Goal: Find specific page/section: Find specific page/section

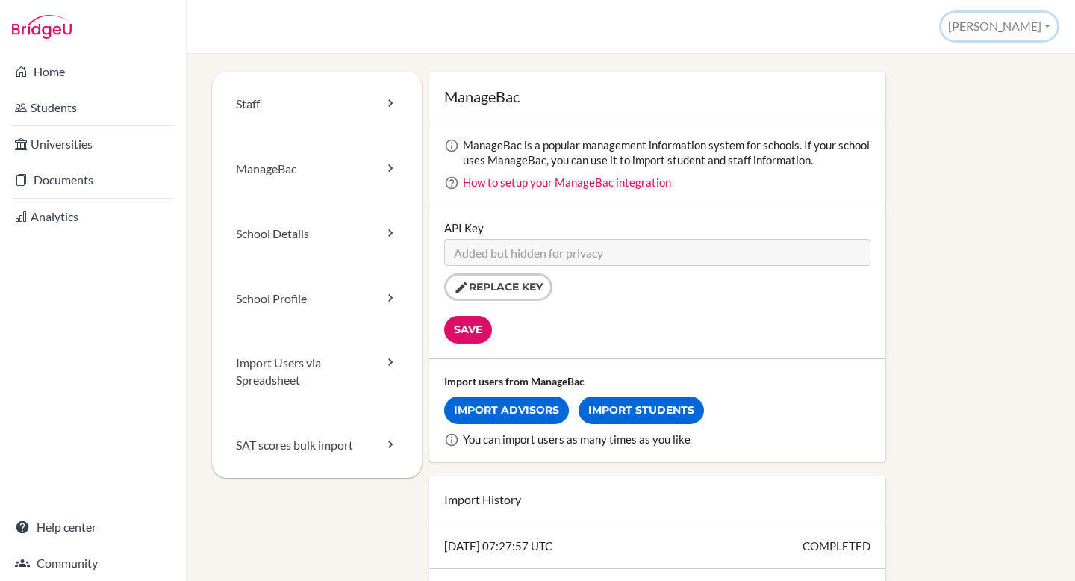
click at [1023, 29] on button "[PERSON_NAME]" at bounding box center [1000, 27] width 116 height 28
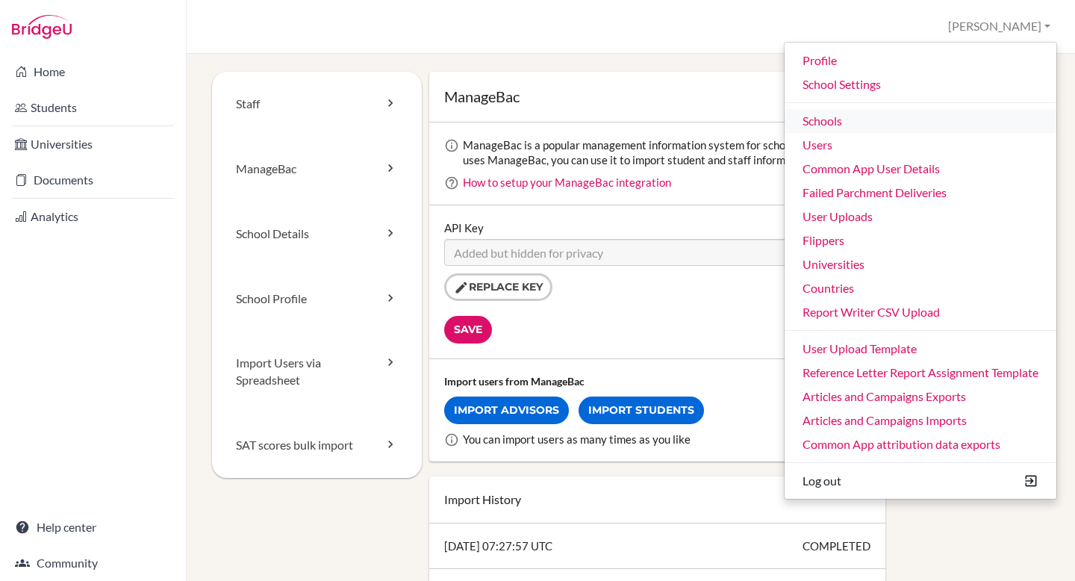
click at [845, 119] on link "Schools" at bounding box center [921, 121] width 272 height 24
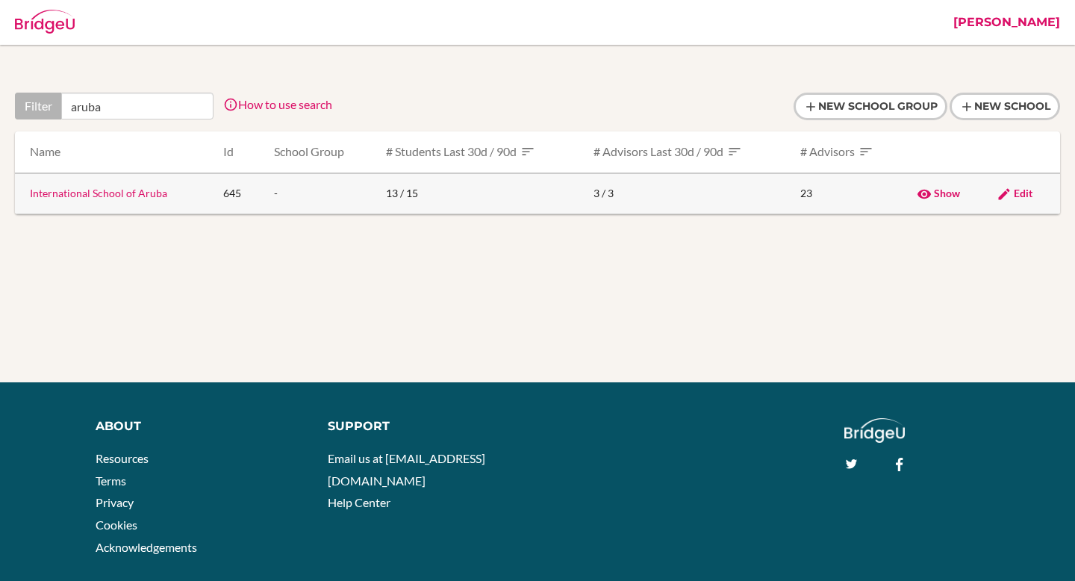
type input "aruba"
click at [242, 198] on td "645" at bounding box center [236, 193] width 50 height 41
drag, startPoint x: 181, startPoint y: 198, endPoint x: 28, endPoint y: 199, distance: 153.1
click at [28, 199] on td "International School of Aruba" at bounding box center [113, 193] width 196 height 41
copy link "International School of Aruba"
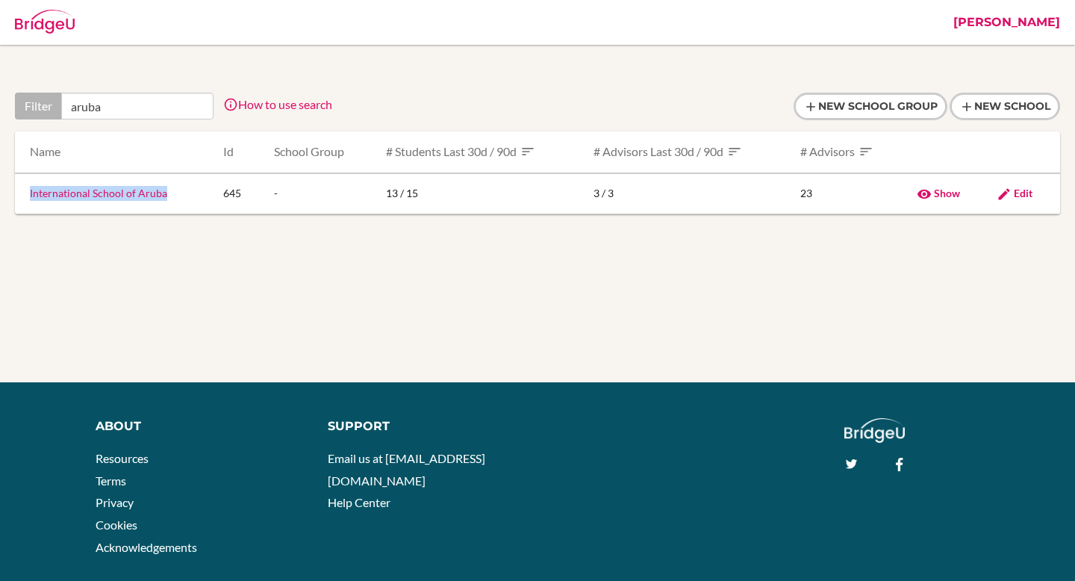
click at [1042, 20] on link "[PERSON_NAME]" at bounding box center [1007, 22] width 122 height 45
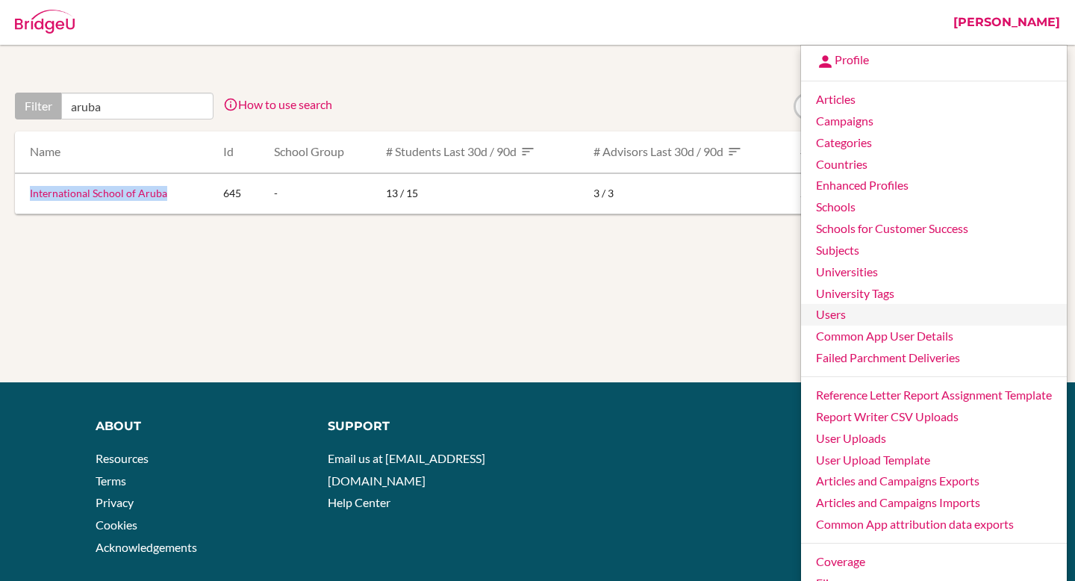
click at [879, 316] on link "Users" at bounding box center [934, 315] width 266 height 22
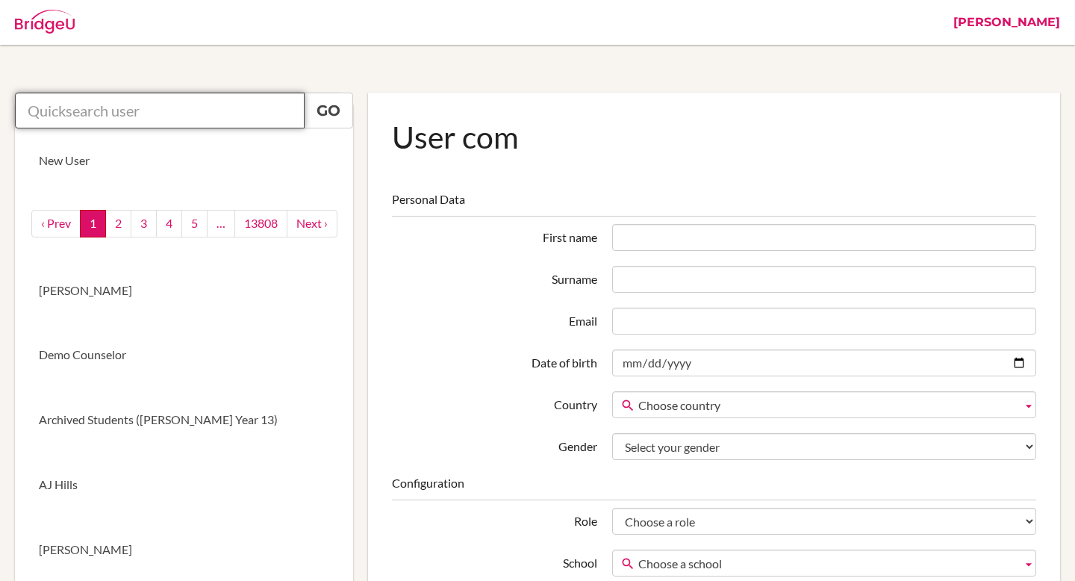
click at [174, 109] on input "text" at bounding box center [160, 111] width 290 height 36
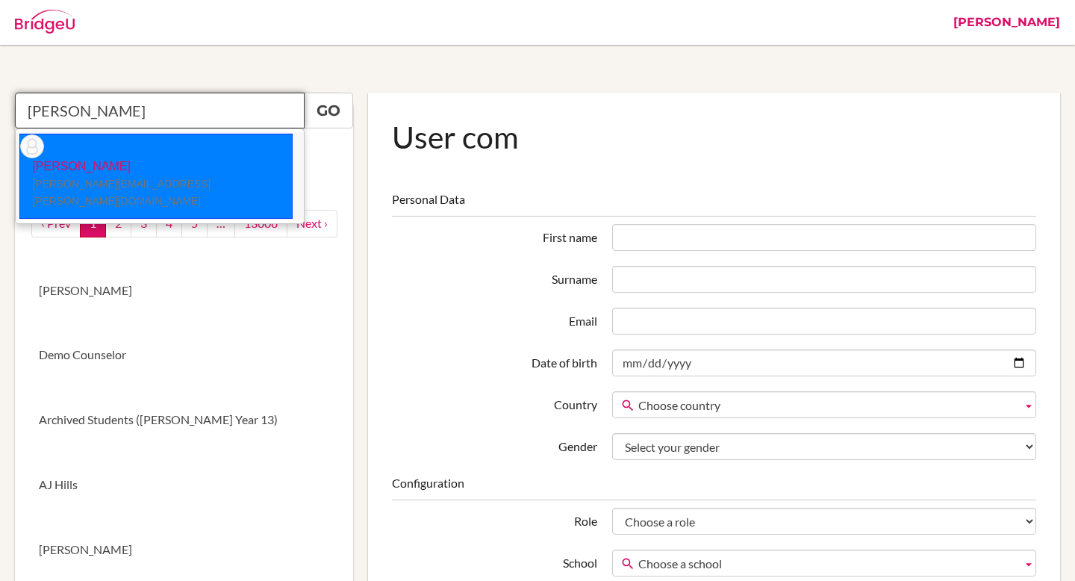
click at [152, 178] on small "[PERSON_NAME][EMAIL_ADDRESS][PERSON_NAME][DOMAIN_NAME]" at bounding box center [121, 192] width 178 height 29
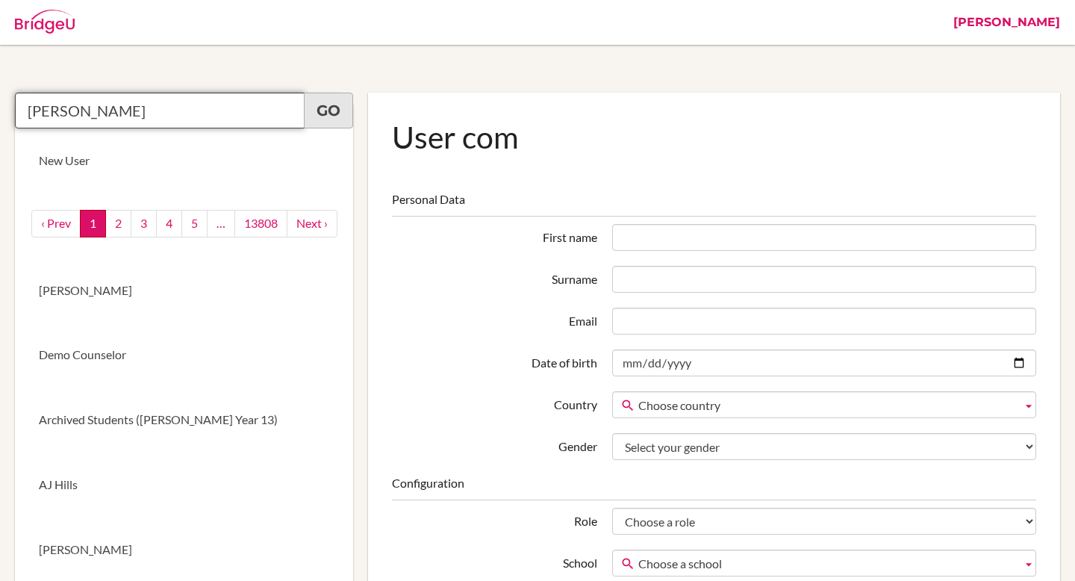
type input "[PERSON_NAME]"
click at [339, 116] on link "Go" at bounding box center [328, 111] width 49 height 36
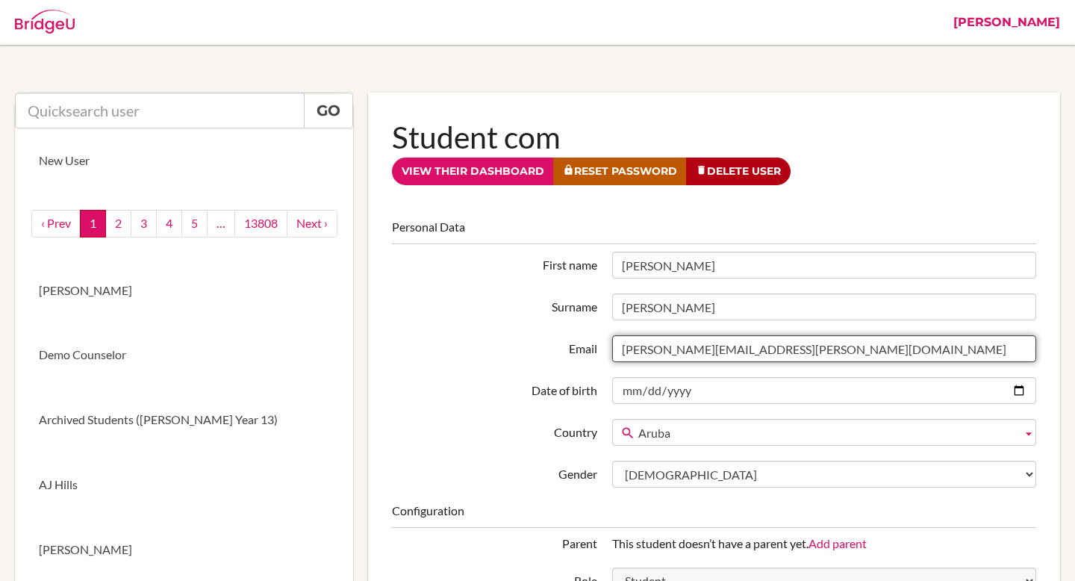
drag, startPoint x: 794, startPoint y: 355, endPoint x: 615, endPoint y: 346, distance: 179.4
click at [615, 346] on input "[PERSON_NAME][EMAIL_ADDRESS][PERSON_NAME][DOMAIN_NAME]" at bounding box center [824, 348] width 424 height 27
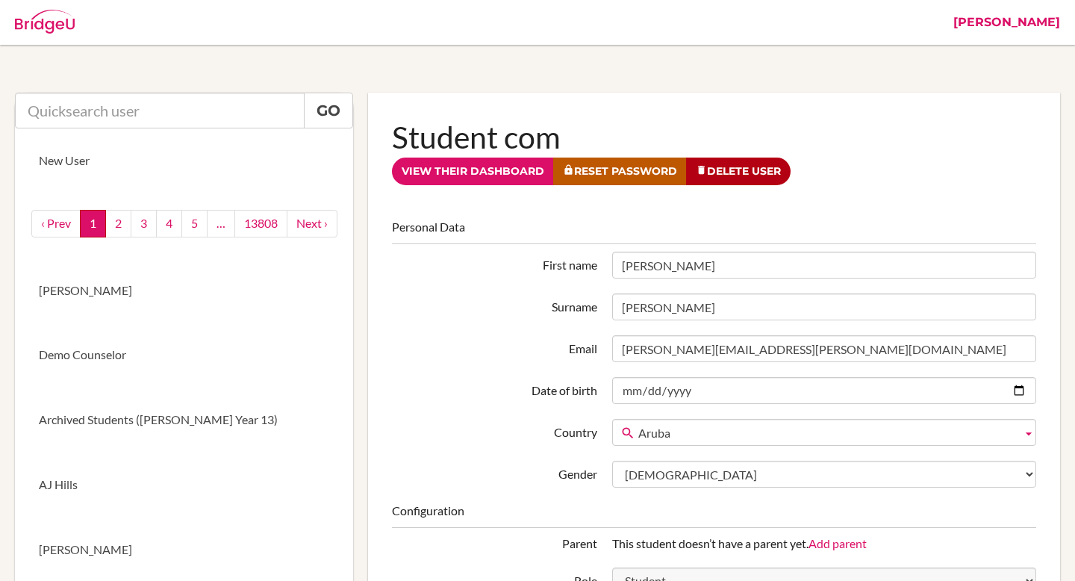
click at [252, 114] on input "text" at bounding box center [160, 111] width 290 height 36
paste input "krosenfield@isaruba.com"
click at [331, 111] on link "Go" at bounding box center [328, 111] width 49 height 36
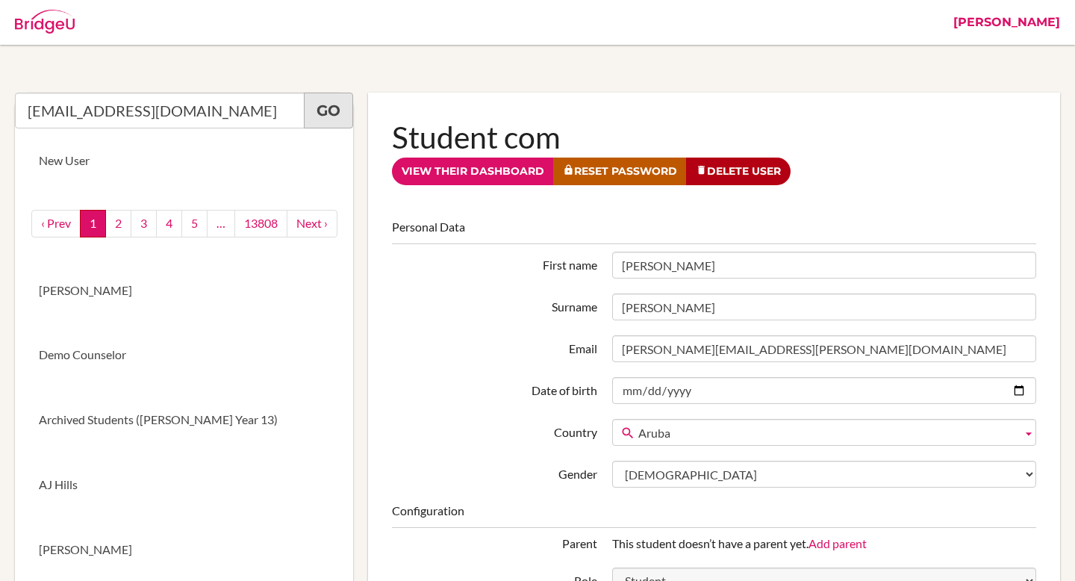
click at [334, 111] on link "Go" at bounding box center [328, 111] width 49 height 36
click at [330, 109] on link "Go" at bounding box center [328, 111] width 49 height 36
click at [205, 121] on input "[EMAIL_ADDRESS][DOMAIN_NAME]" at bounding box center [160, 111] width 290 height 36
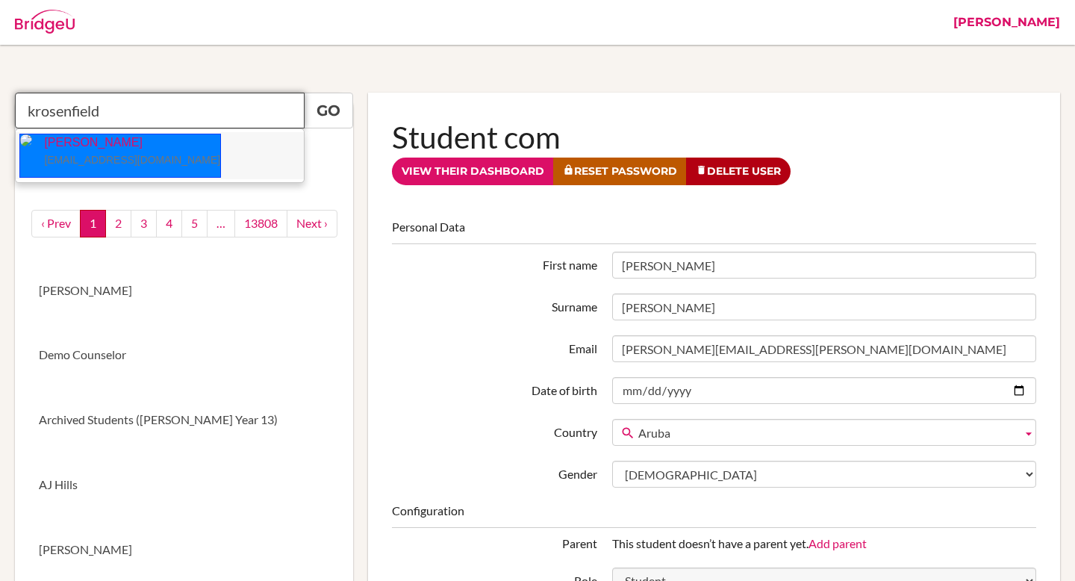
click at [141, 149] on p "Kristen Rosenfield krosenfield@isaruba.com" at bounding box center [126, 151] width 188 height 34
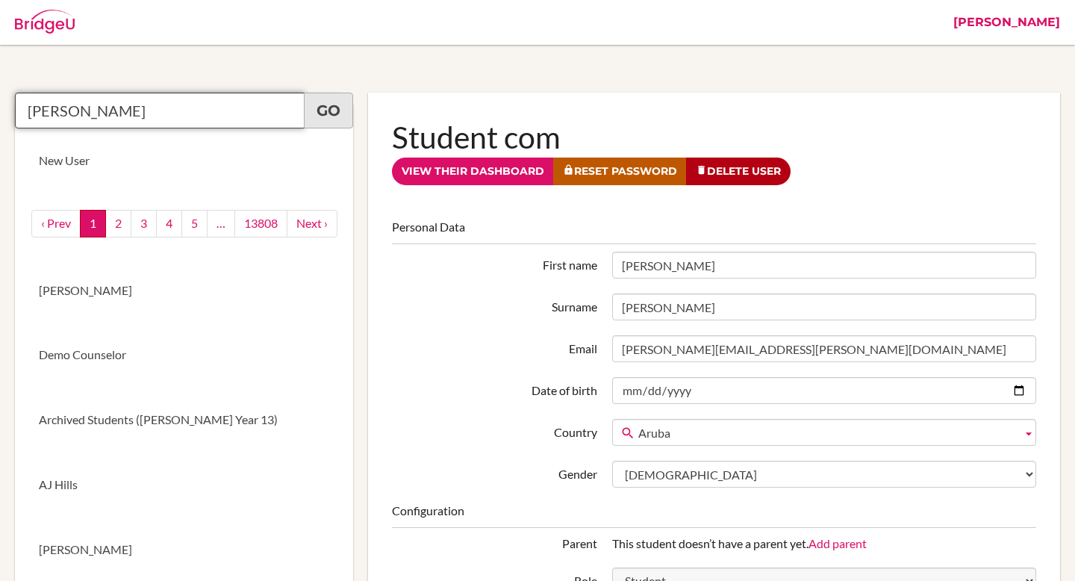
type input "Kristen Rosenfield"
click at [311, 112] on link "Go" at bounding box center [328, 111] width 49 height 36
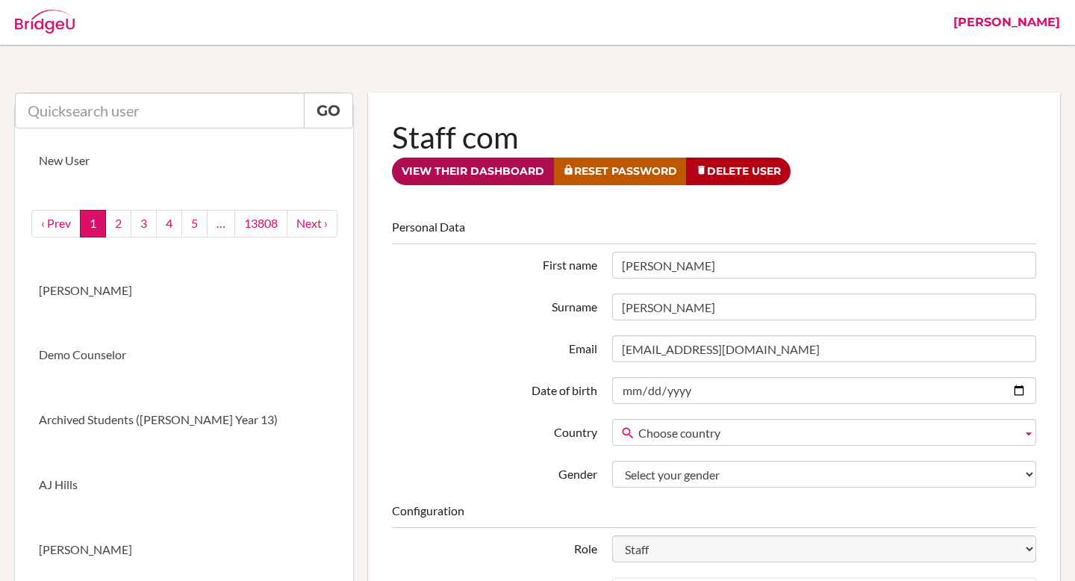
click at [458, 181] on link "View their dashboard" at bounding box center [473, 172] width 162 height 28
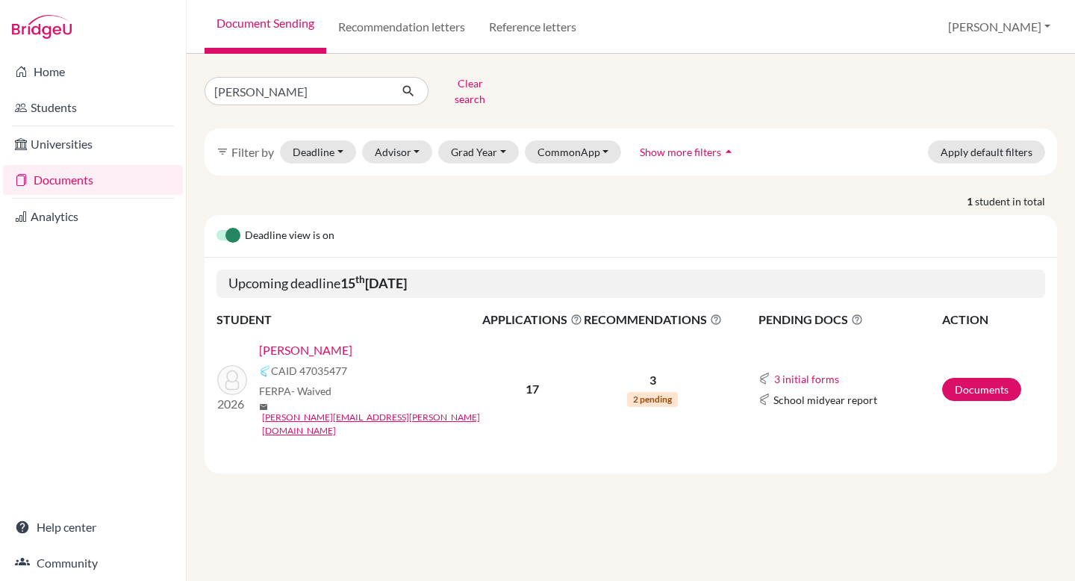
click at [324, 345] on link "Atzbach, Amelia" at bounding box center [305, 350] width 93 height 18
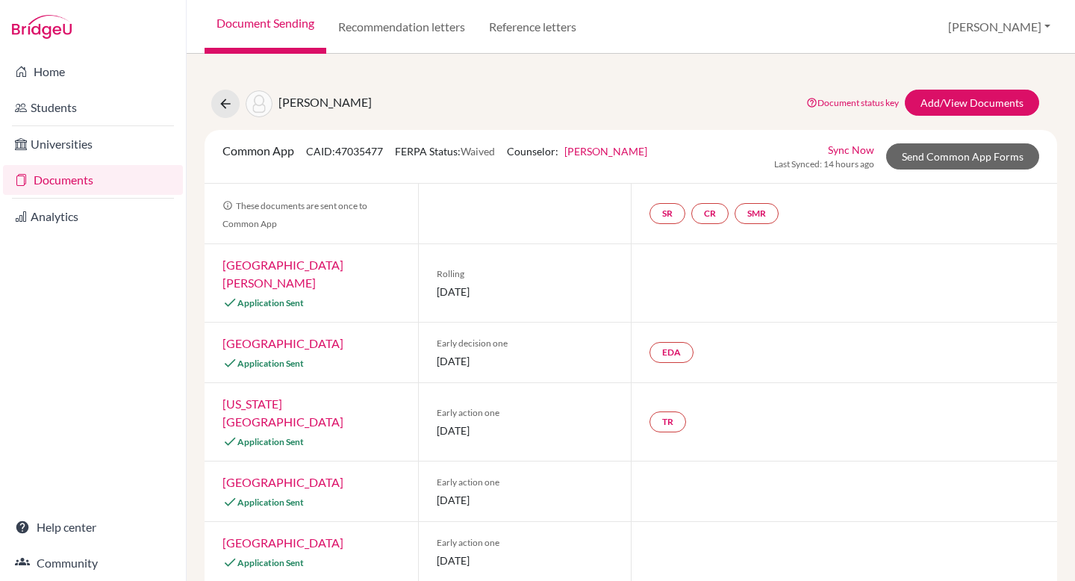
click at [633, 151] on link "Kristen Rosenfield" at bounding box center [605, 151] width 83 height 13
